Goal: Information Seeking & Learning: Check status

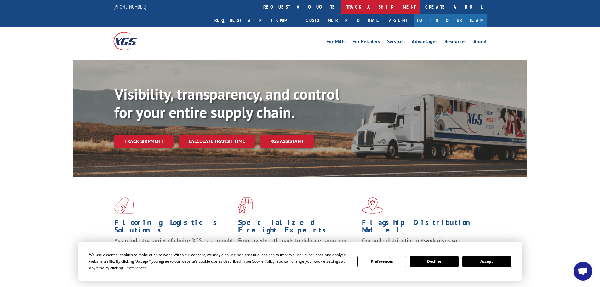
click at [341, 5] on link "track a shipment" at bounding box center [380, 7] width 79 height 14
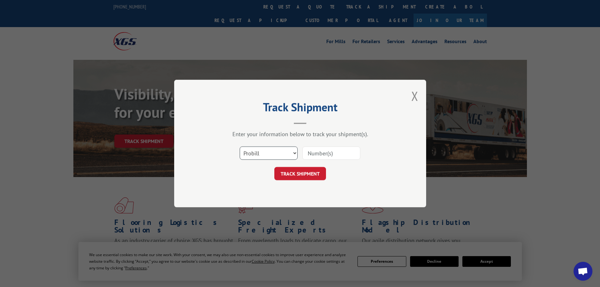
click at [262, 156] on select "Select category... Probill BOL PO" at bounding box center [269, 152] width 58 height 13
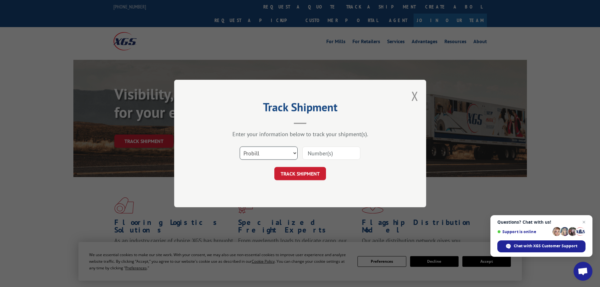
select select "bol"
click at [240, 146] on select "Select category... Probill BOL PO" at bounding box center [269, 152] width 58 height 13
click at [328, 146] on div at bounding box center [331, 153] width 58 height 14
click at [323, 152] on input at bounding box center [331, 152] width 58 height 13
paste input "7034976"
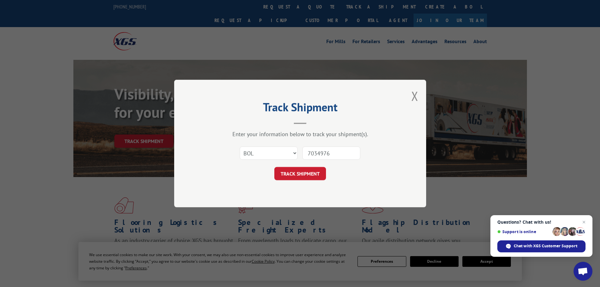
type input "7034976"
click at [274, 167] on button "TRACK SHIPMENT" at bounding box center [300, 173] width 52 height 13
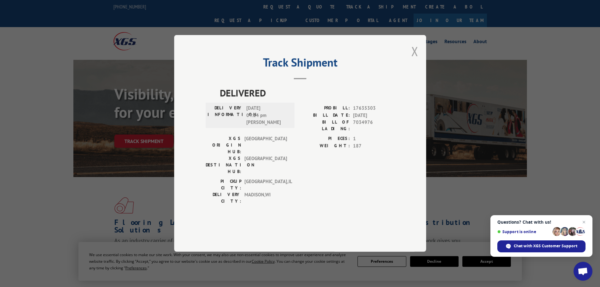
click at [414, 60] on button "Close modal" at bounding box center [414, 51] width 7 height 17
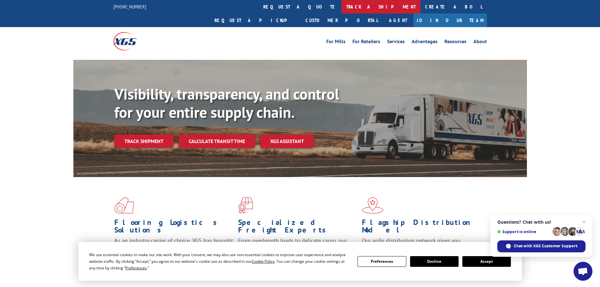
click at [341, 6] on link "track a shipment" at bounding box center [380, 7] width 79 height 14
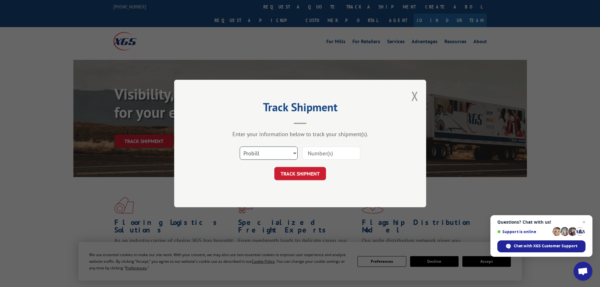
click at [255, 152] on select "Select category... Probill BOL PO" at bounding box center [269, 152] width 58 height 13
select select "bol"
click at [240, 146] on select "Select category... Probill BOL PO" at bounding box center [269, 152] width 58 height 13
click at [341, 154] on input at bounding box center [331, 152] width 58 height 13
paste input "7042817"
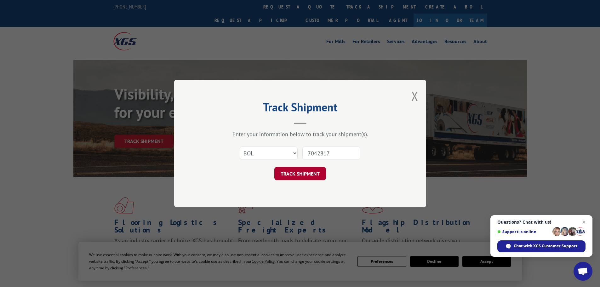
type input "7042817"
click at [295, 174] on button "TRACK SHIPMENT" at bounding box center [300, 173] width 52 height 13
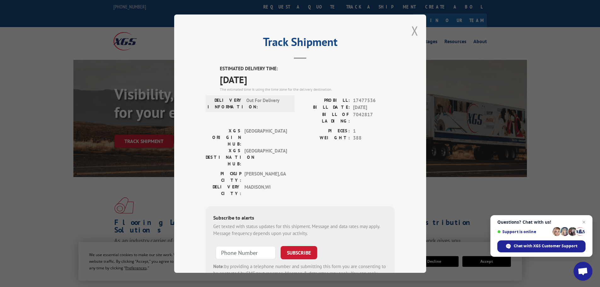
click at [413, 33] on button "Close modal" at bounding box center [414, 30] width 7 height 17
